Goal: Check status: Check status

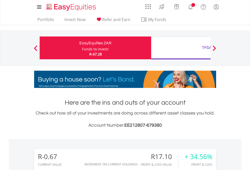
scroll to position [49, 79]
click at [82, 48] on div "Funds to invest:" at bounding box center [95, 49] width 27 height 5
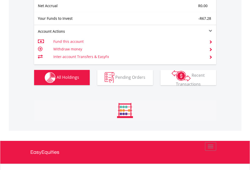
scroll to position [49, 79]
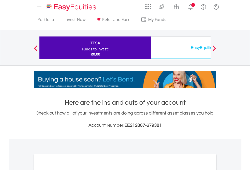
scroll to position [304, 0]
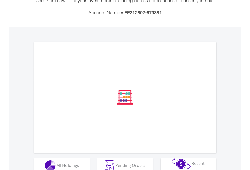
click at [57, 162] on span "All Holdings" at bounding box center [68, 165] width 23 height 6
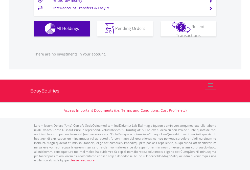
scroll to position [49, 79]
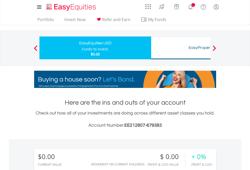
scroll to position [49, 79]
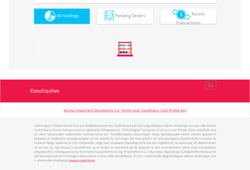
scroll to position [501, 0]
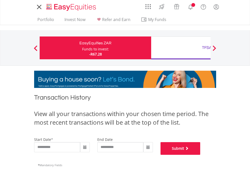
click at [201, 155] on button "Submit" at bounding box center [181, 148] width 40 height 13
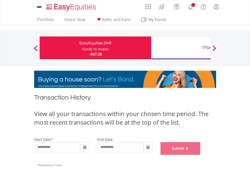
scroll to position [205, 0]
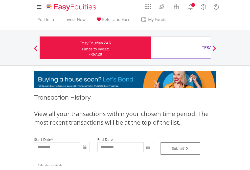
click at [181, 48] on div "TFSA" at bounding box center [207, 47] width 106 height 7
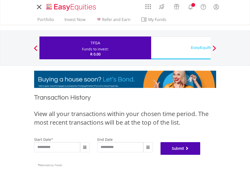
click at [201, 155] on button "Submit" at bounding box center [181, 148] width 40 height 13
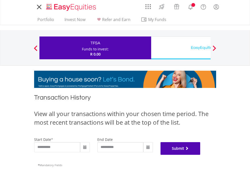
scroll to position [205, 0]
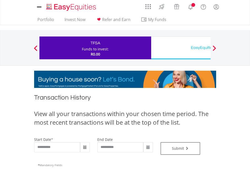
click at [181, 48] on div "EasyEquities USD" at bounding box center [207, 47] width 106 height 7
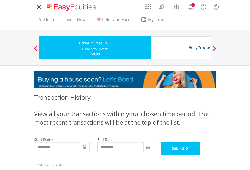
click at [201, 155] on button "Submit" at bounding box center [181, 148] width 40 height 13
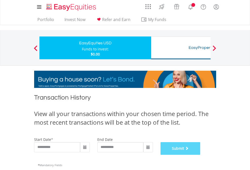
scroll to position [205, 0]
